Goal: Task Accomplishment & Management: Use online tool/utility

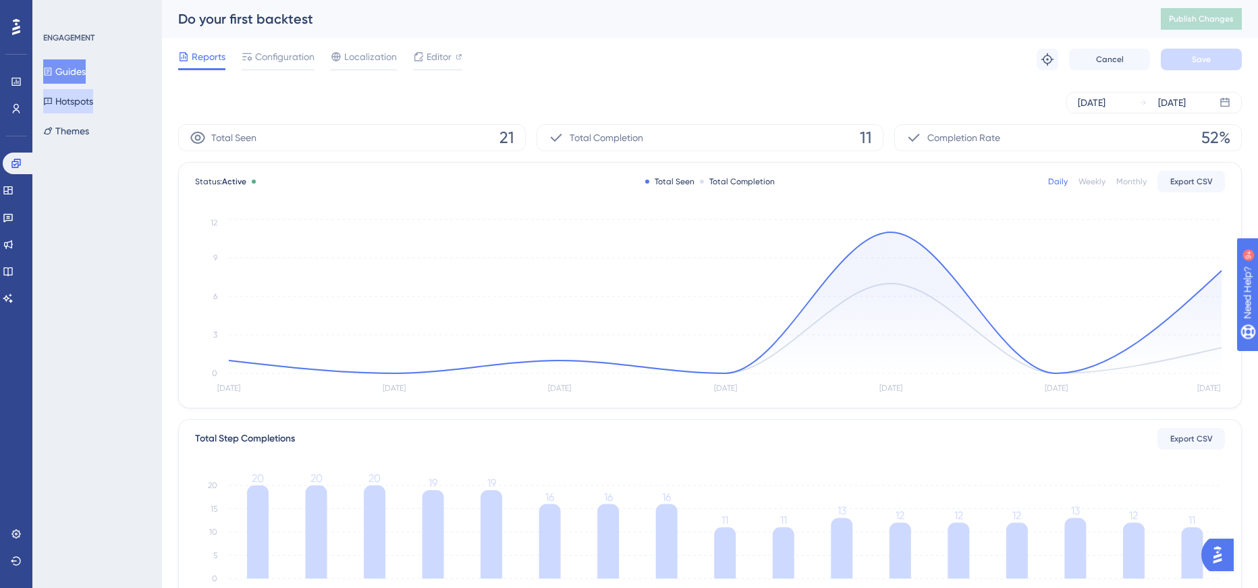
click at [72, 92] on button "Hotspots" at bounding box center [68, 101] width 50 height 24
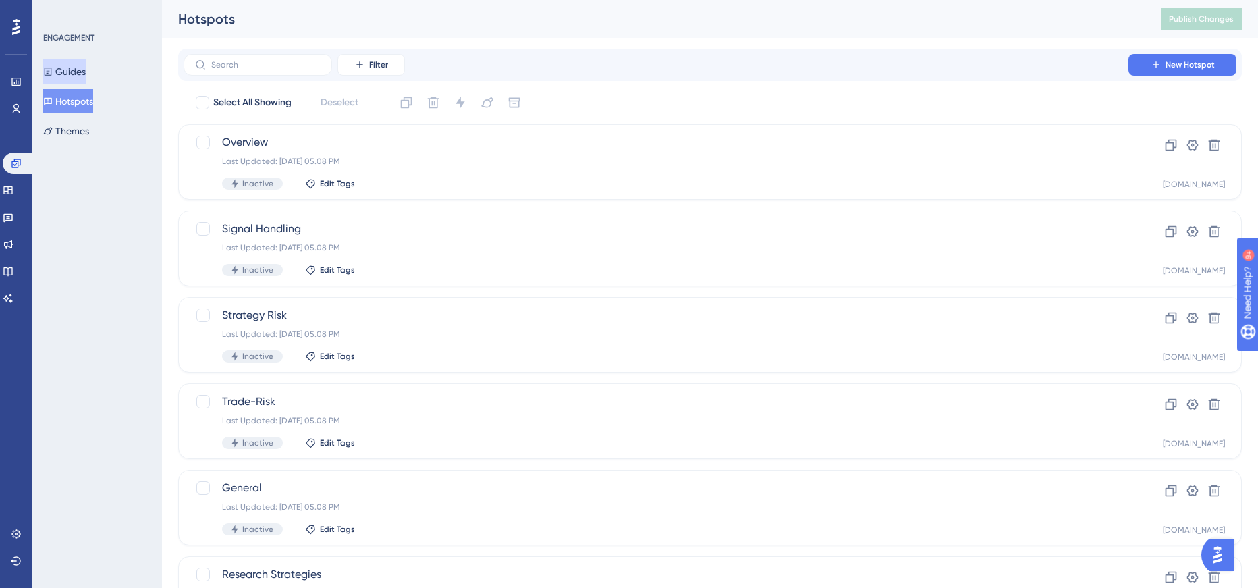
click at [80, 67] on button "Guides" at bounding box center [64, 71] width 43 height 24
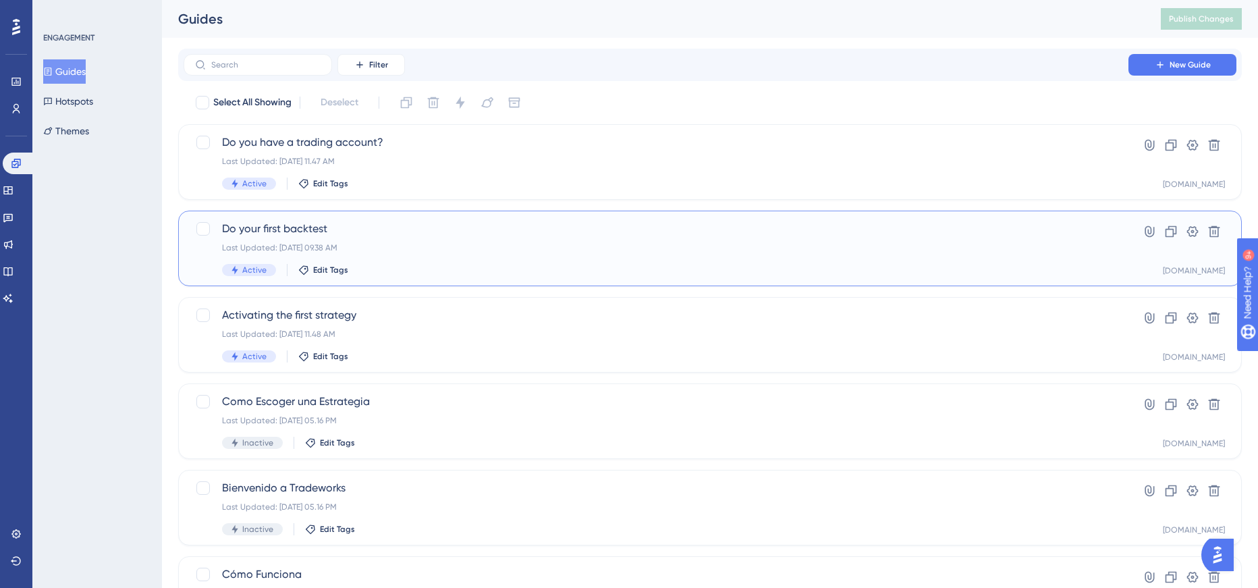
click at [269, 224] on span "Do your first backtest" at bounding box center [656, 229] width 868 height 16
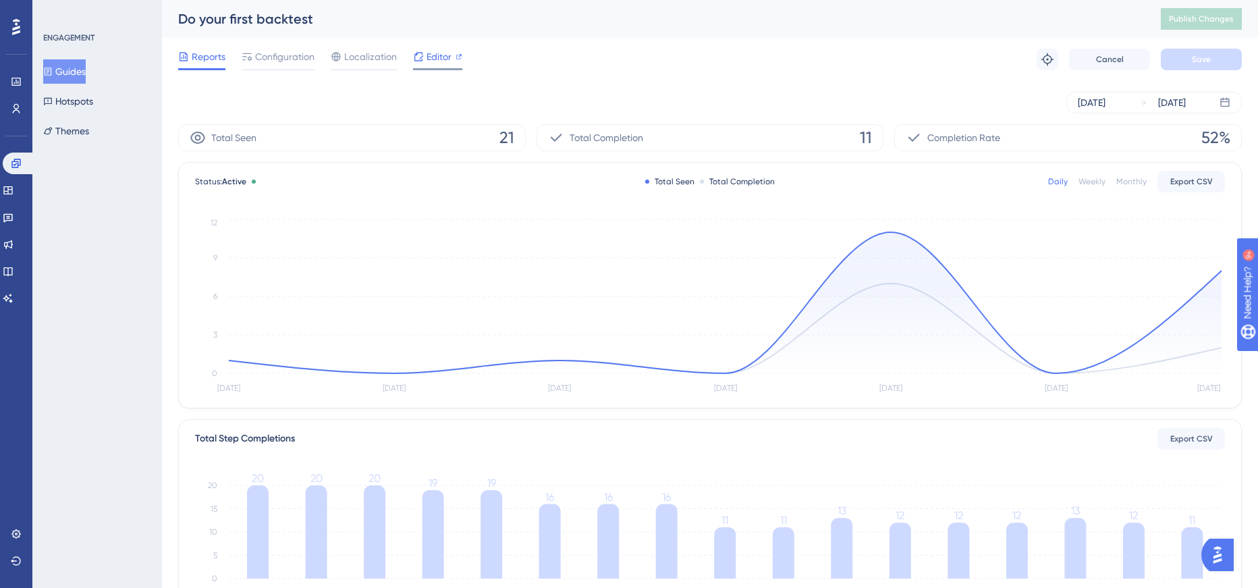
click at [437, 55] on span "Editor" at bounding box center [439, 57] width 25 height 16
click at [440, 54] on span "Editor" at bounding box center [439, 57] width 25 height 16
click at [1197, 22] on button "Publish Changes" at bounding box center [1201, 19] width 81 height 22
